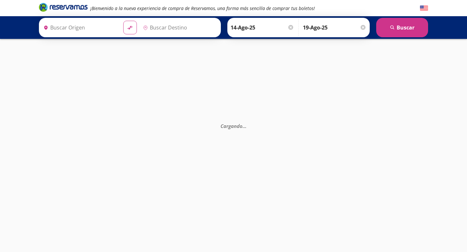
type input "[GEOGRAPHIC_DATA], [GEOGRAPHIC_DATA]"
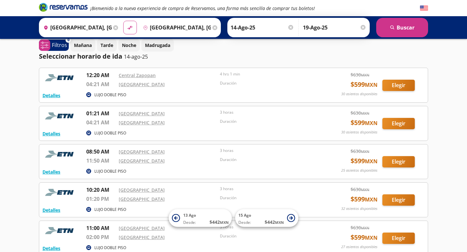
scroll to position [7, 0]
click at [304, 136] on div "LUJO DOBLE PISO" at bounding box center [201, 133] width 231 height 8
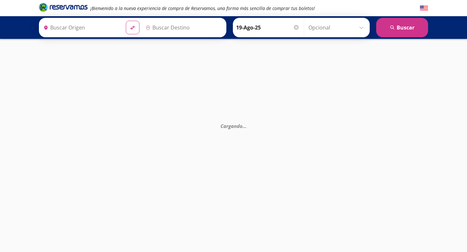
type input "[GEOGRAPHIC_DATA], [GEOGRAPHIC_DATA]"
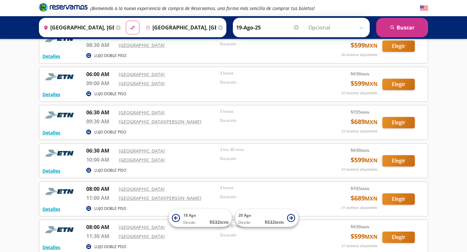
scroll to position [200, 0]
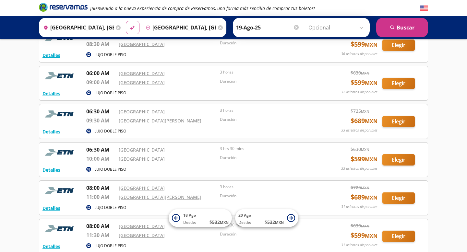
click at [316, 151] on p "3 hrs 30 mins" at bounding box center [269, 149] width 98 height 6
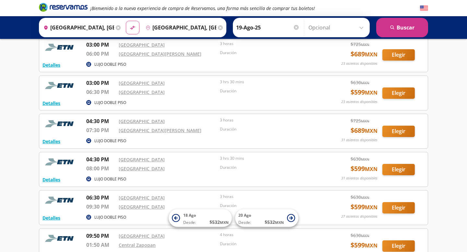
scroll to position [574, 0]
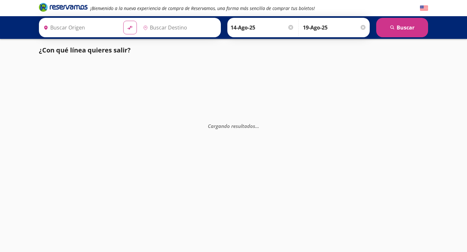
type input "[GEOGRAPHIC_DATA], [GEOGRAPHIC_DATA]"
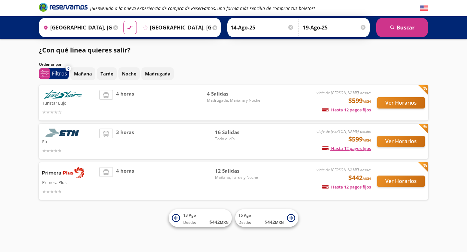
click at [330, 156] on div "Etn viaje de ida desde: $599 MXN Hasta 12 pagos fijos Pagos fijos en compras ma…" at bounding box center [233, 141] width 389 height 35
type input "[GEOGRAPHIC_DATA], [GEOGRAPHIC_DATA]"
click at [386, 180] on button "Ver Horarios" at bounding box center [401, 181] width 48 height 11
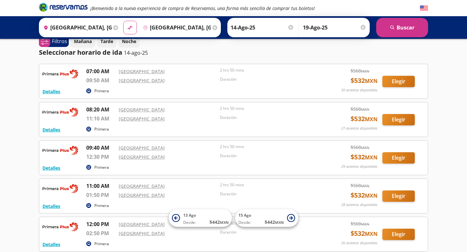
scroll to position [12, 0]
